Goal: Information Seeking & Learning: Learn about a topic

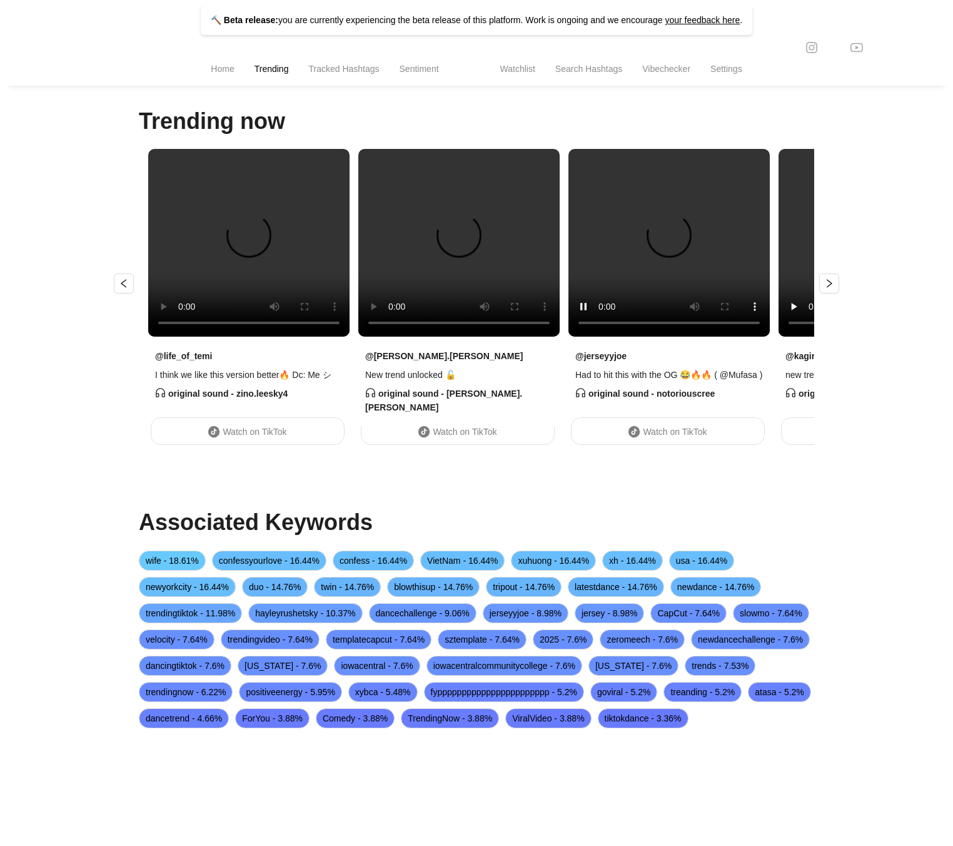
click at [230, 73] on li "Home" at bounding box center [222, 70] width 43 height 32
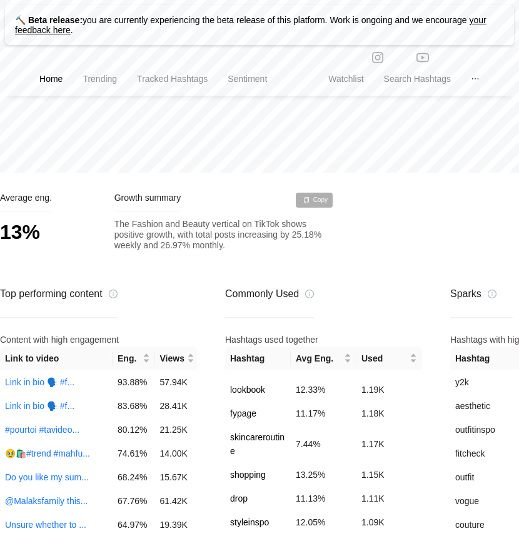
scroll to position [662, 0]
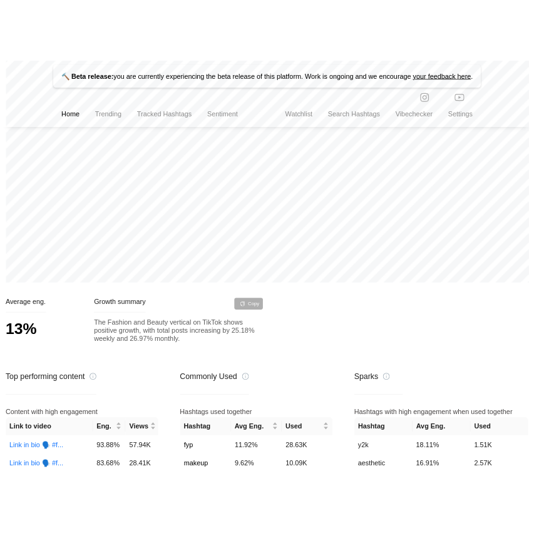
scroll to position [81, 0]
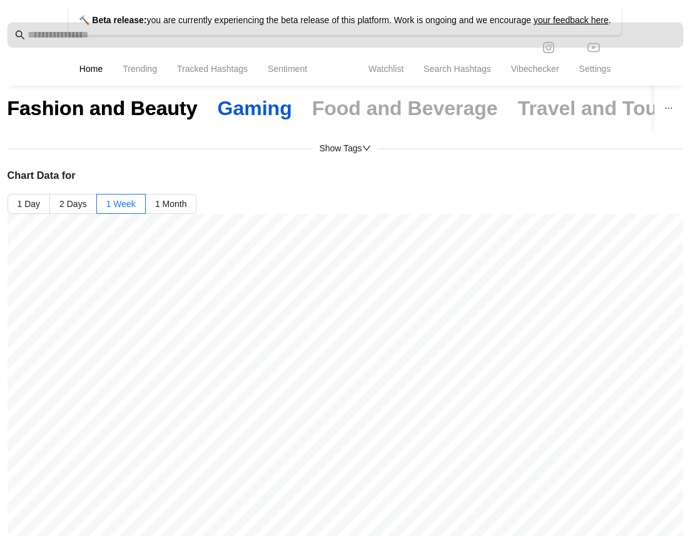
click at [230, 109] on div "Gaming" at bounding box center [255, 108] width 74 height 26
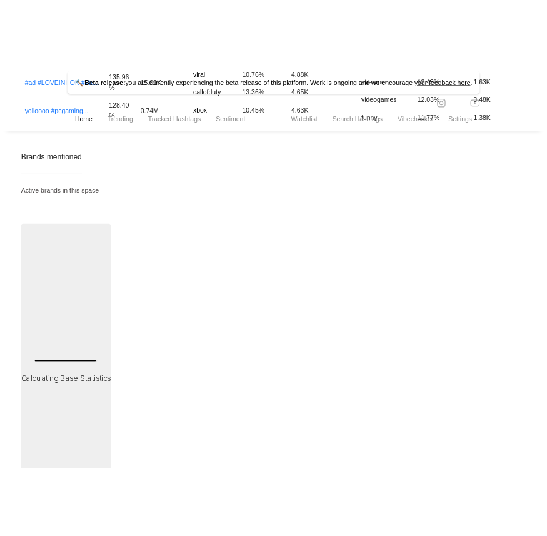
scroll to position [1066, 0]
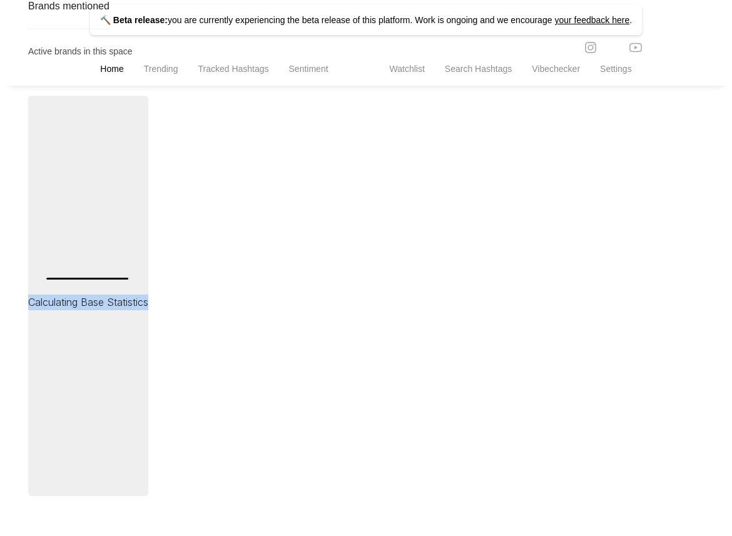
drag, startPoint x: 44, startPoint y: 284, endPoint x: 147, endPoint y: 309, distance: 106.2
click at [150, 311] on div "Brands mentioned Active brands in this space Calculating Base Statistics" at bounding box center [366, 247] width 676 height 498
click at [147, 309] on p "Calculating Base Statistics" at bounding box center [88, 303] width 120 height 16
drag, startPoint x: 147, startPoint y: 309, endPoint x: 54, endPoint y: 309, distance: 93.2
click at [55, 309] on p "Calculating Base Statistics" at bounding box center [88, 303] width 120 height 16
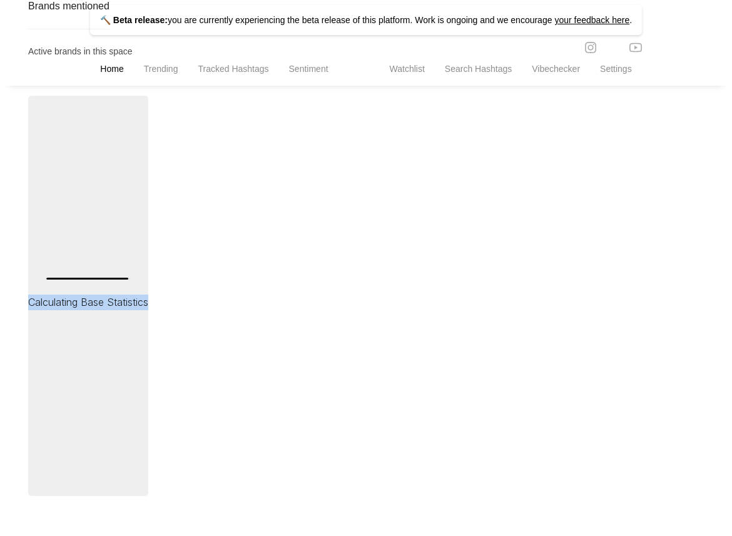
click at [54, 309] on p "Calculating Base Statistics" at bounding box center [88, 303] width 120 height 16
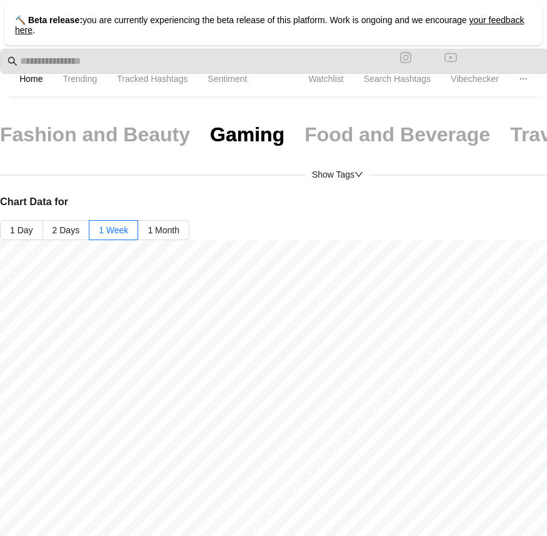
scroll to position [0, 0]
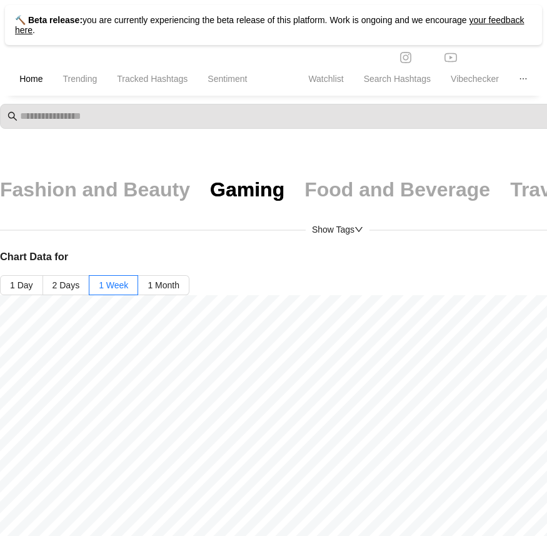
click at [85, 84] on span "Trending" at bounding box center [80, 79] width 34 height 10
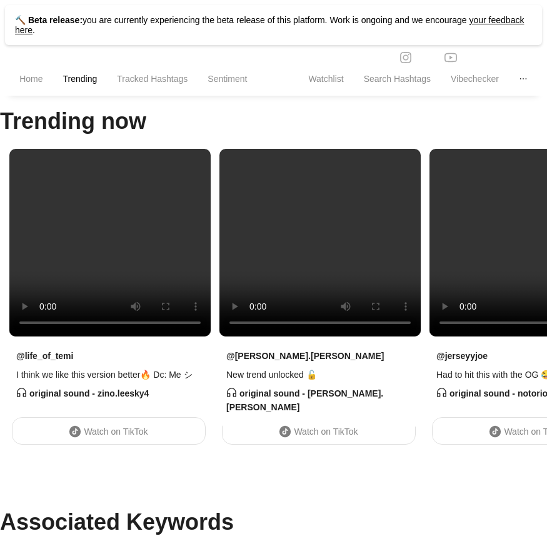
click at [143, 88] on li "Tracked Hashtags" at bounding box center [152, 80] width 91 height 32
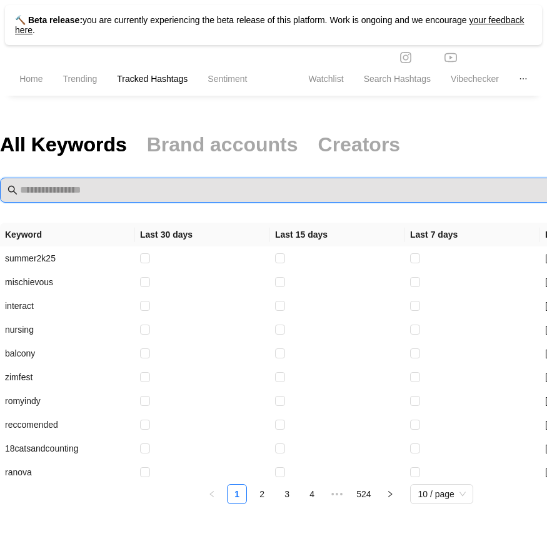
click at [198, 191] on input "text" at bounding box center [344, 190] width 648 height 15
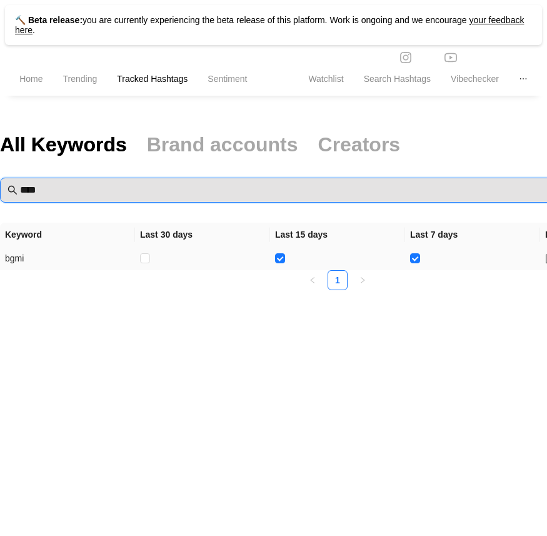
type input "****"
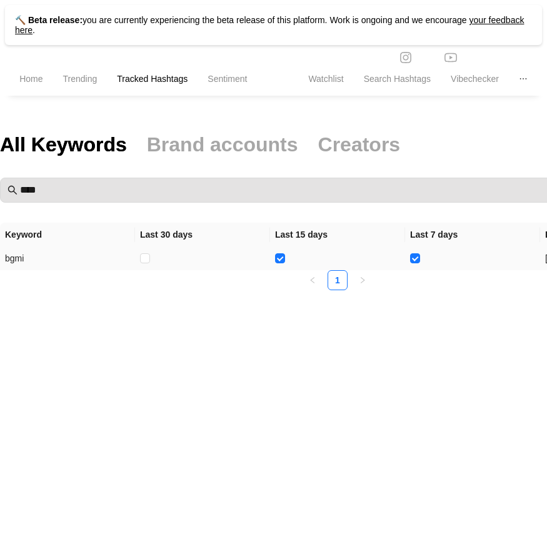
click at [13, 259] on td "bgmi" at bounding box center [67, 258] width 135 height 24
click at [218, 72] on li "Sentiment" at bounding box center [227, 80] width 59 height 32
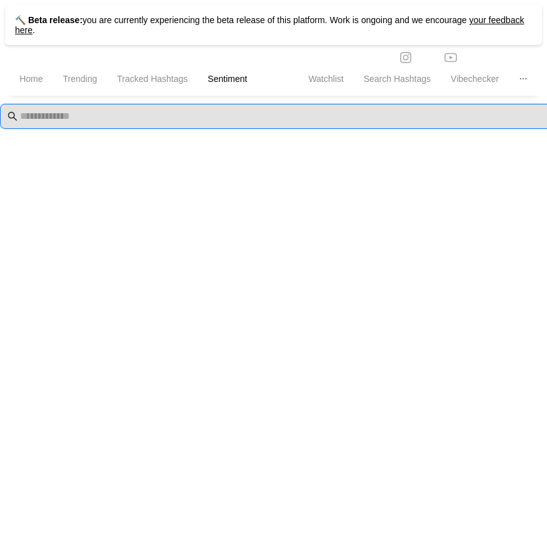
click at [191, 121] on input "text" at bounding box center [344, 116] width 648 height 15
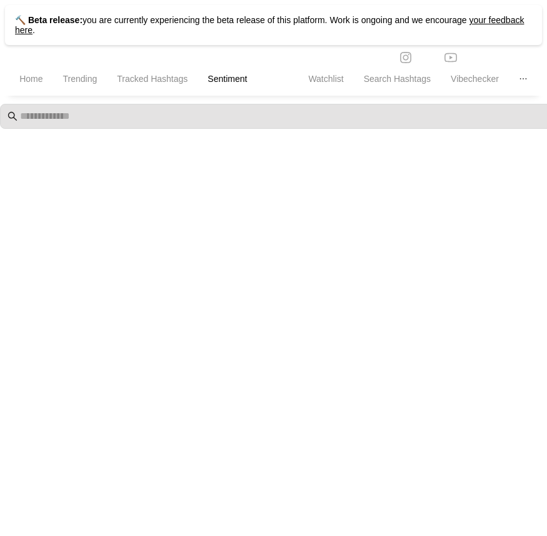
click at [328, 84] on span "Watchlist" at bounding box center [325, 79] width 35 height 10
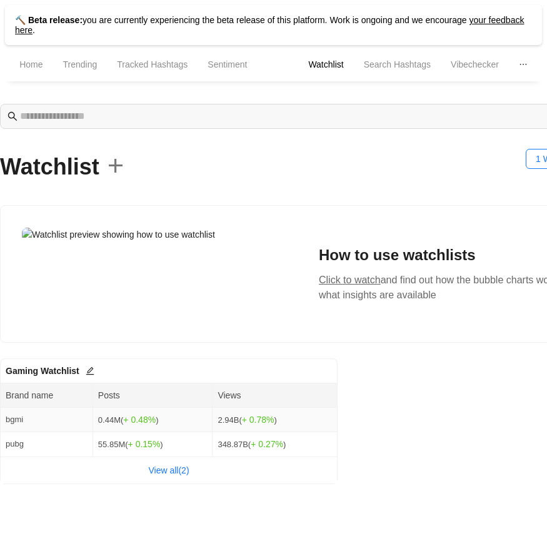
click at [15, 422] on span "bgmi" at bounding box center [15, 419] width 18 height 9
click at [188, 429] on td "0.44M ( + 0.48 % )" at bounding box center [153, 420] width 120 height 24
click at [175, 469] on link "View all( 2 )" at bounding box center [168, 470] width 41 height 10
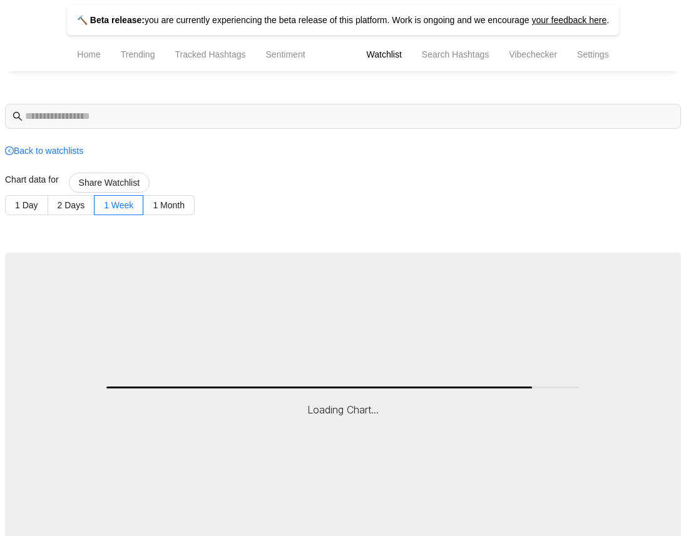
drag, startPoint x: 684, startPoint y: 125, endPoint x: 558, endPoint y: 130, distance: 126.5
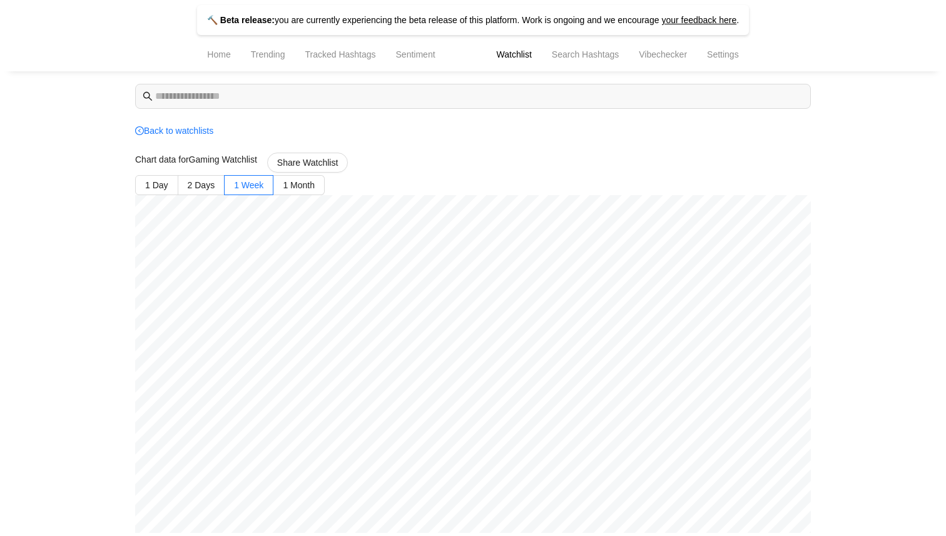
scroll to position [24, 0]
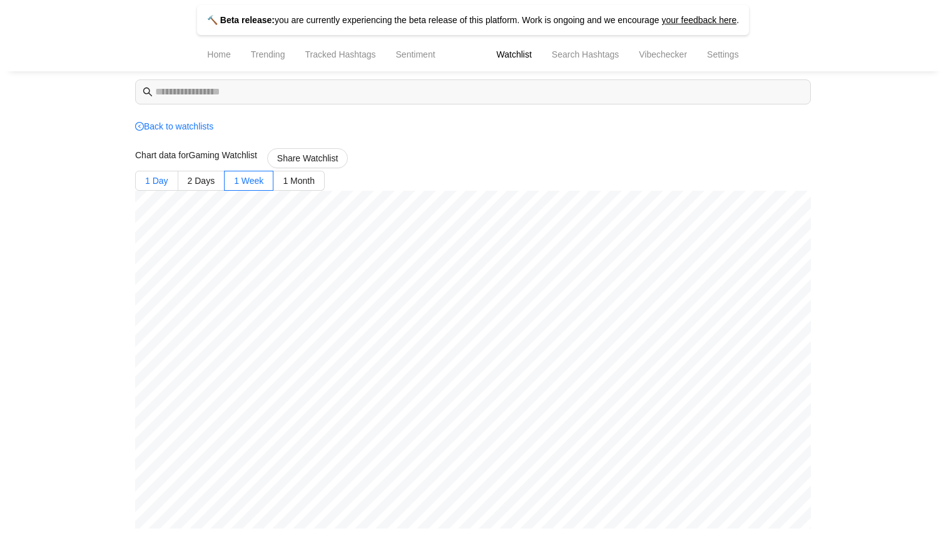
click at [161, 184] on label "1 Day" at bounding box center [156, 181] width 43 height 20
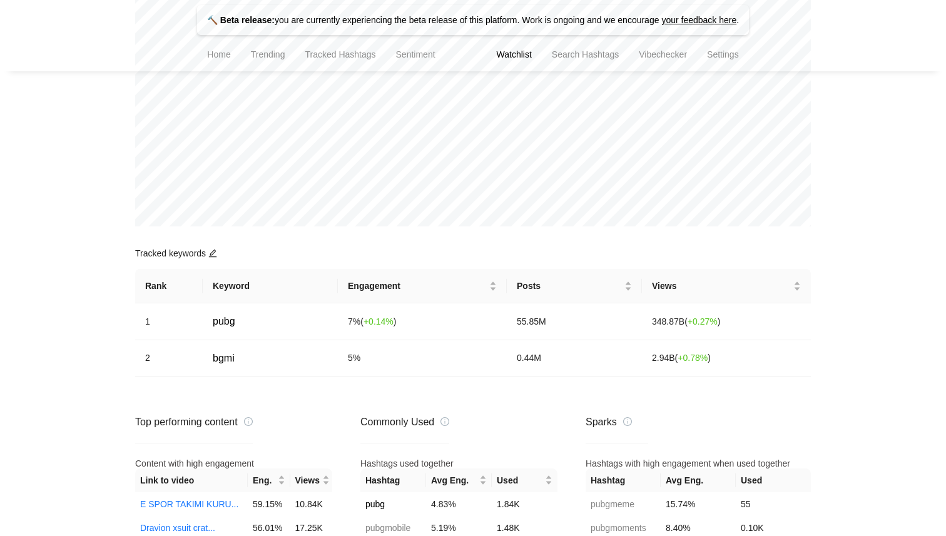
scroll to position [508, 0]
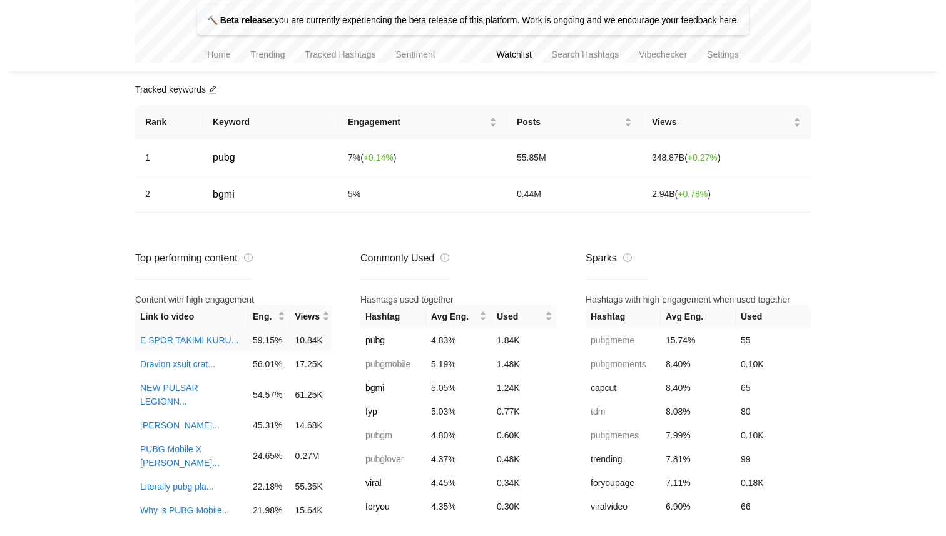
click at [169, 333] on td "E SPOR TAKIMI KURU..." at bounding box center [191, 340] width 113 height 24
click at [166, 338] on link "E SPOR TAKIMI KURU..." at bounding box center [189, 340] width 98 height 10
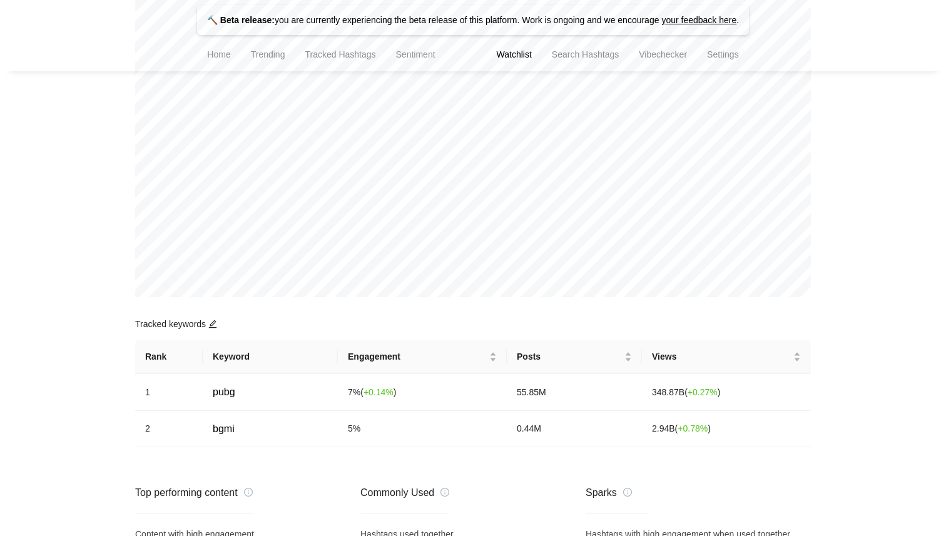
scroll to position [0, 0]
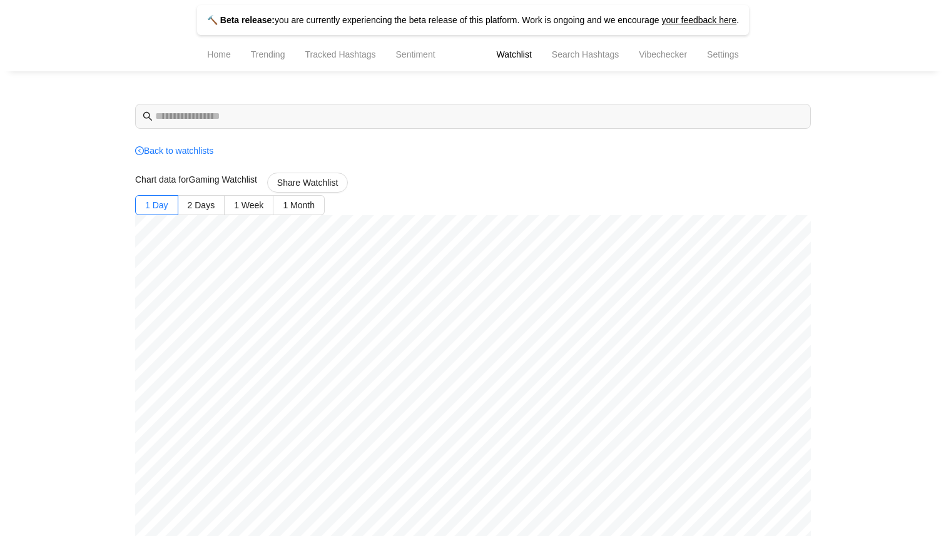
click at [519, 54] on span "Search Hashtags" at bounding box center [585, 54] width 67 height 10
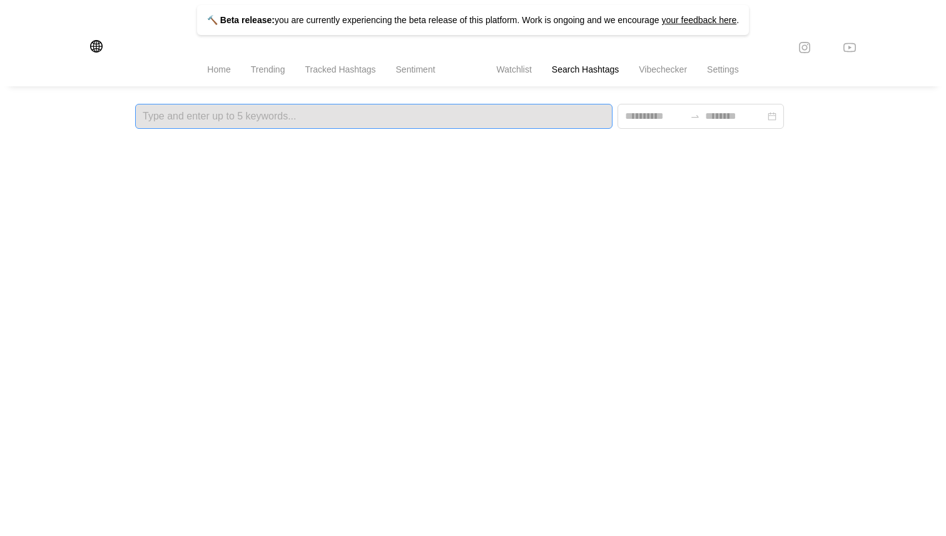
click at [497, 120] on div at bounding box center [374, 116] width 470 height 9
type input "******"
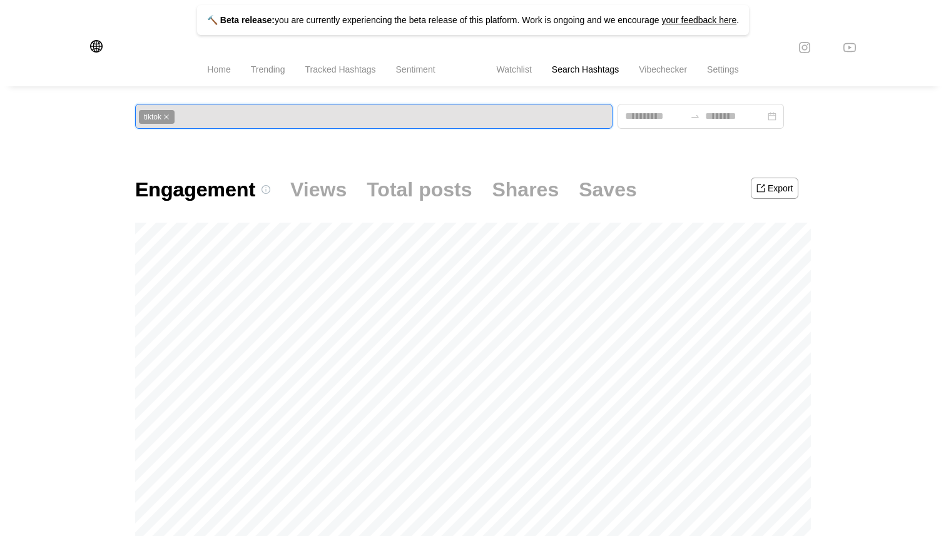
click at [519, 70] on span "Vibechecker" at bounding box center [663, 69] width 48 height 10
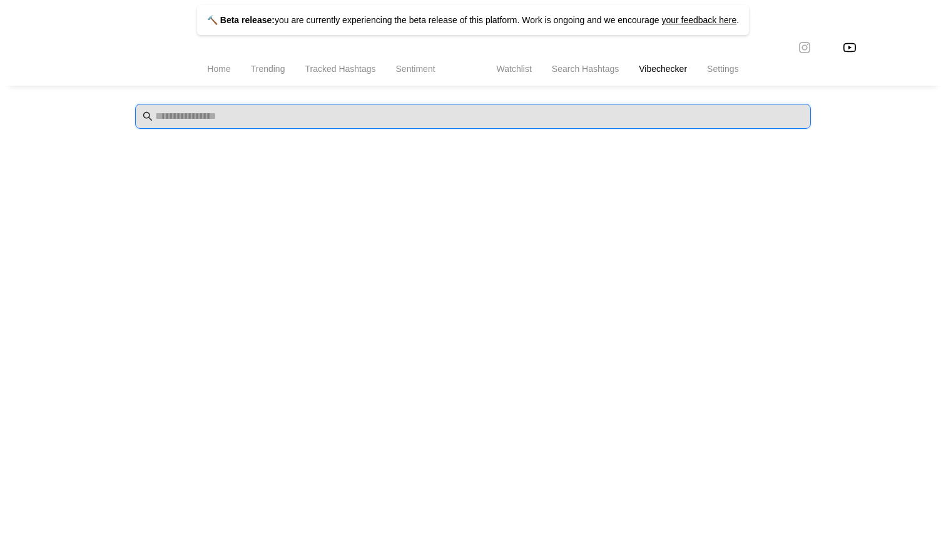
click at [221, 113] on input "text" at bounding box center [479, 116] width 648 height 15
type input "****"
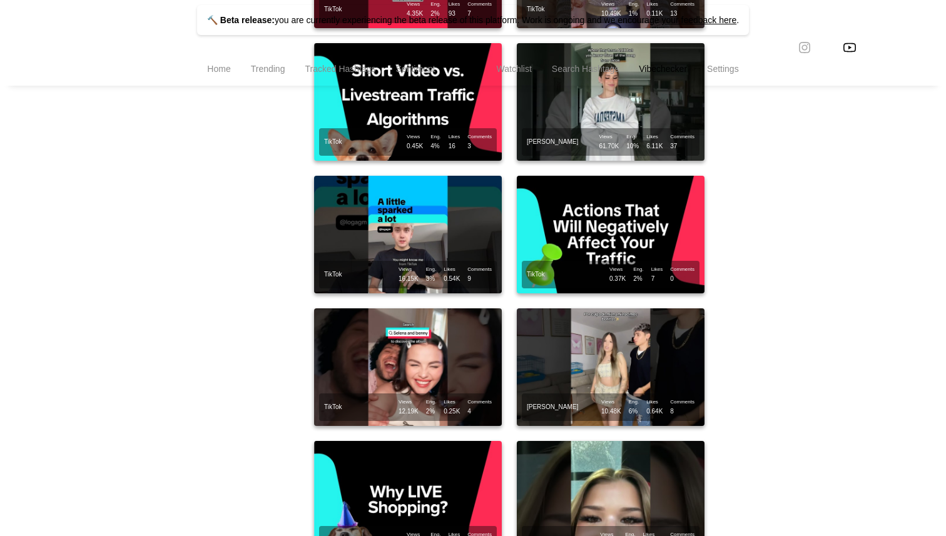
type input "******"
click at [519, 74] on span "Settings" at bounding box center [723, 69] width 32 height 10
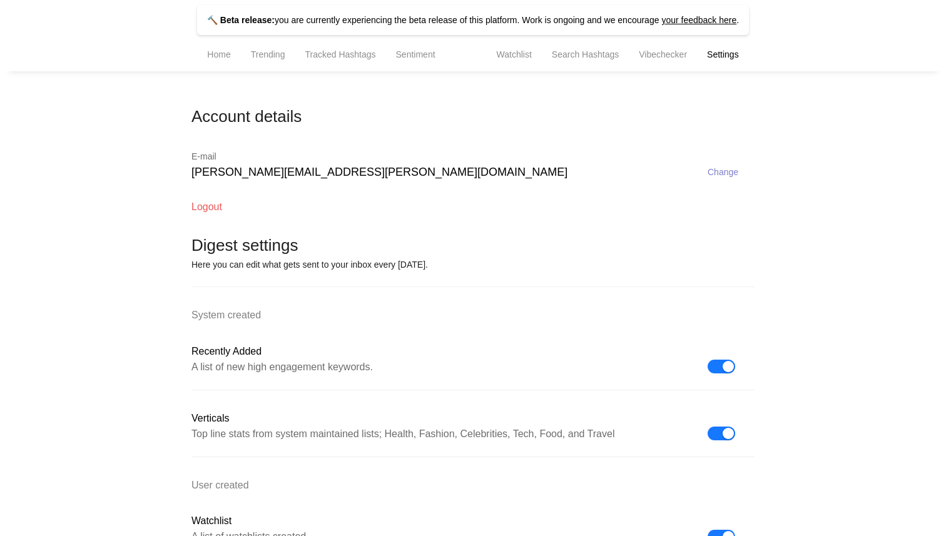
click at [519, 69] on li "Vibechecker" at bounding box center [663, 56] width 68 height 32
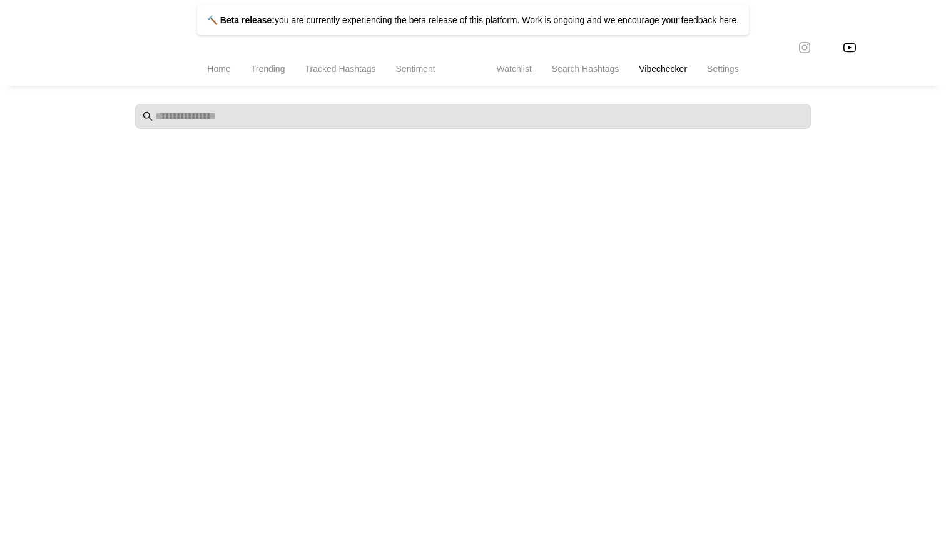
click at [519, 74] on span "Search Hashtags" at bounding box center [585, 69] width 67 height 10
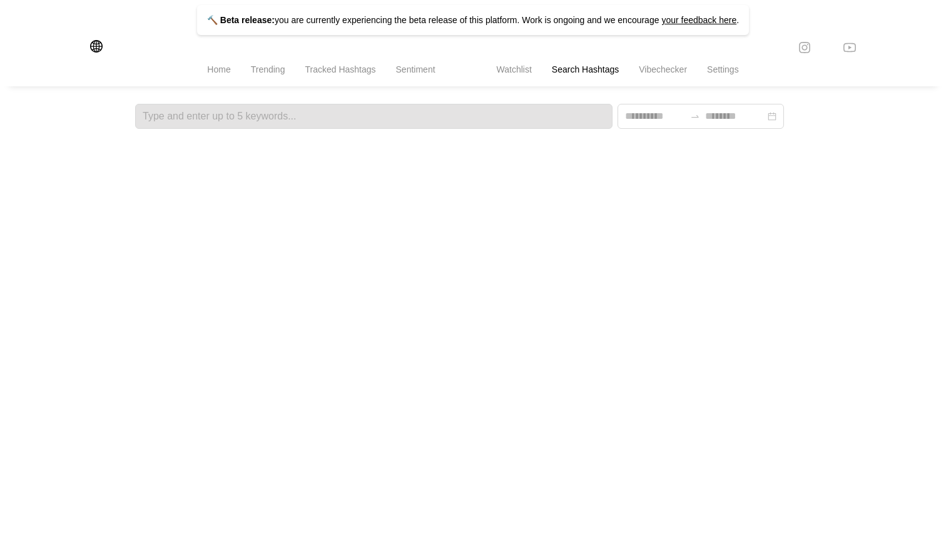
click at [505, 74] on span "Watchlist" at bounding box center [514, 69] width 35 height 10
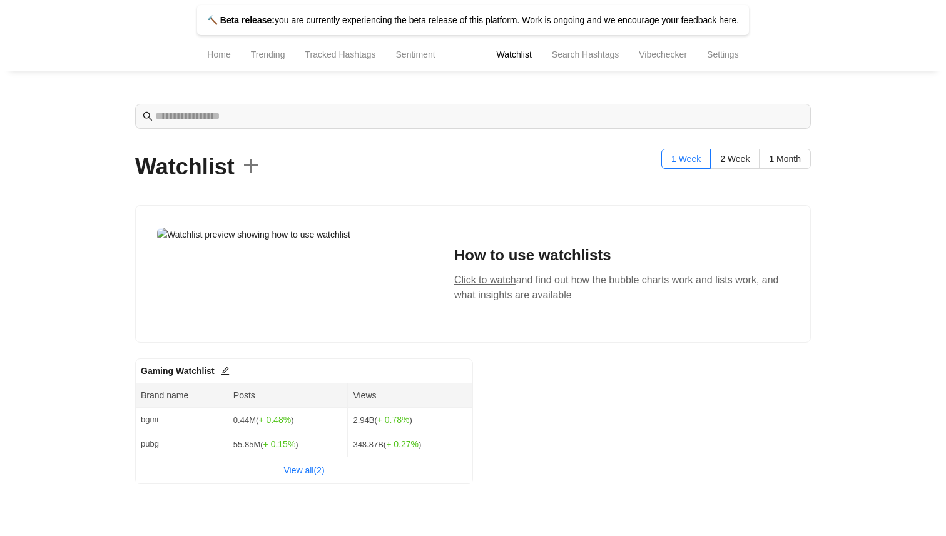
click at [458, 59] on ul "Home Trending Tracked Hashtags Sentiment Watchlist Search Hashtags Vibechecker …" at bounding box center [473, 55] width 946 height 31
click at [222, 58] on span "Home" at bounding box center [218, 54] width 23 height 10
